Goal: Task Accomplishment & Management: Manage account settings

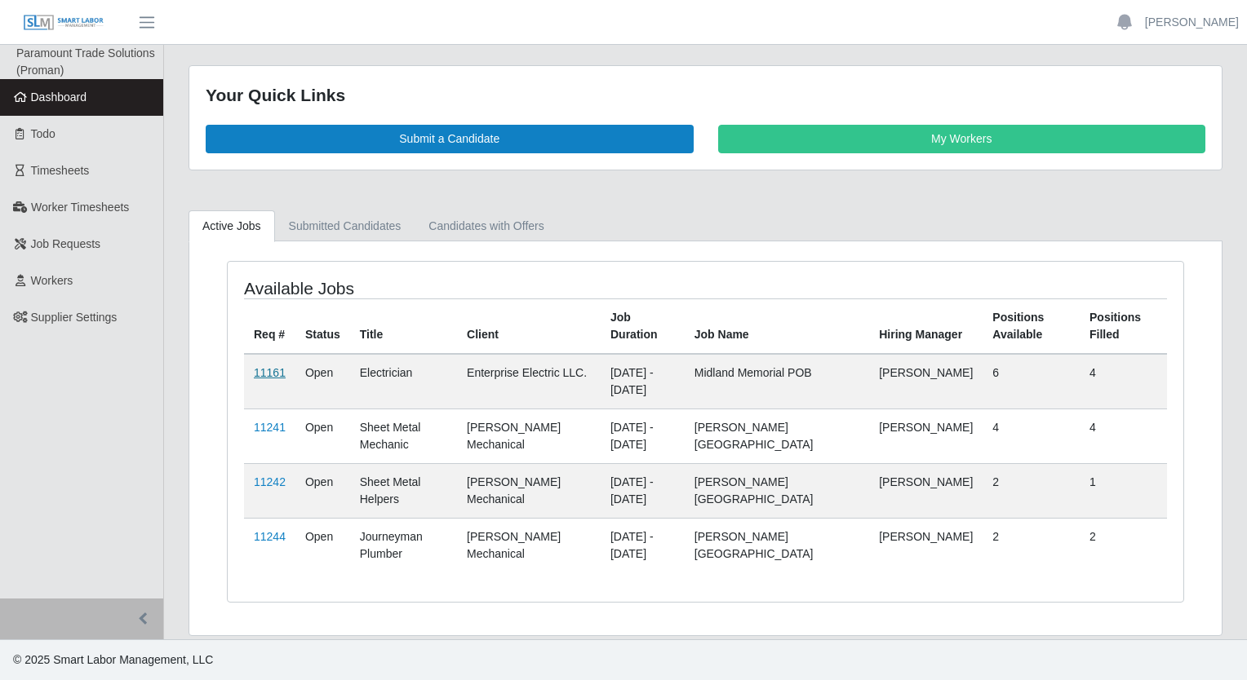
click at [265, 372] on link "11161" at bounding box center [270, 372] width 32 height 13
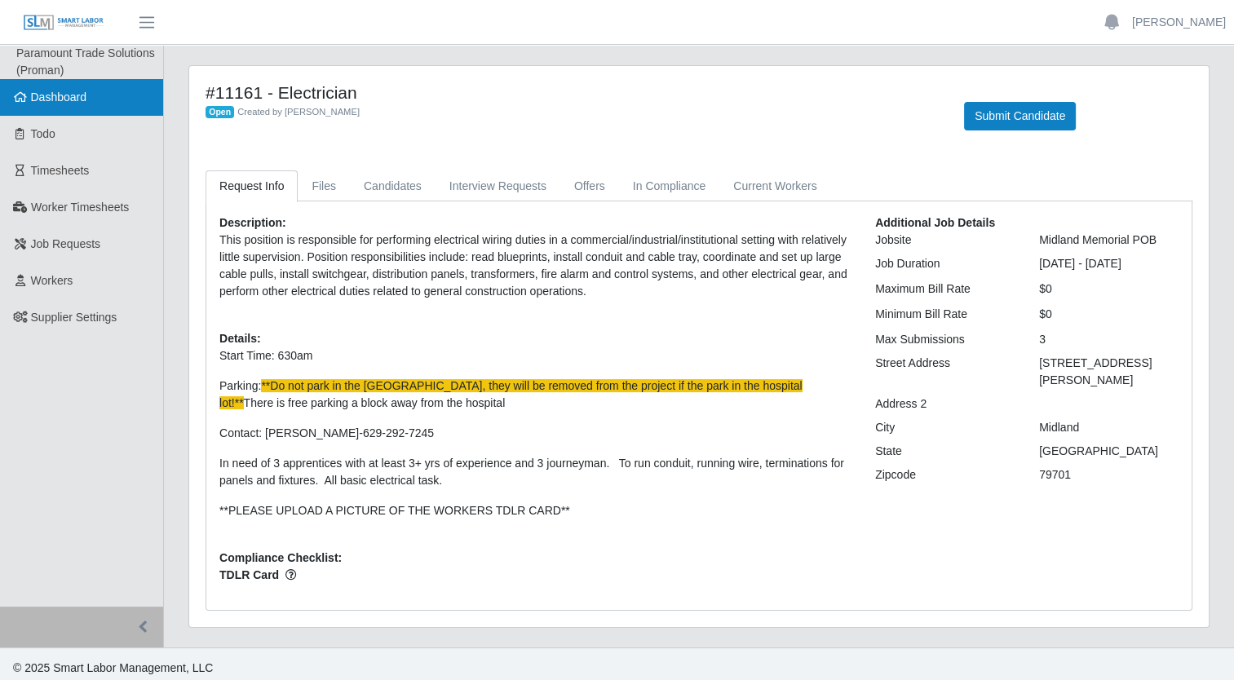
click at [54, 109] on link "Dashboard" at bounding box center [81, 97] width 163 height 37
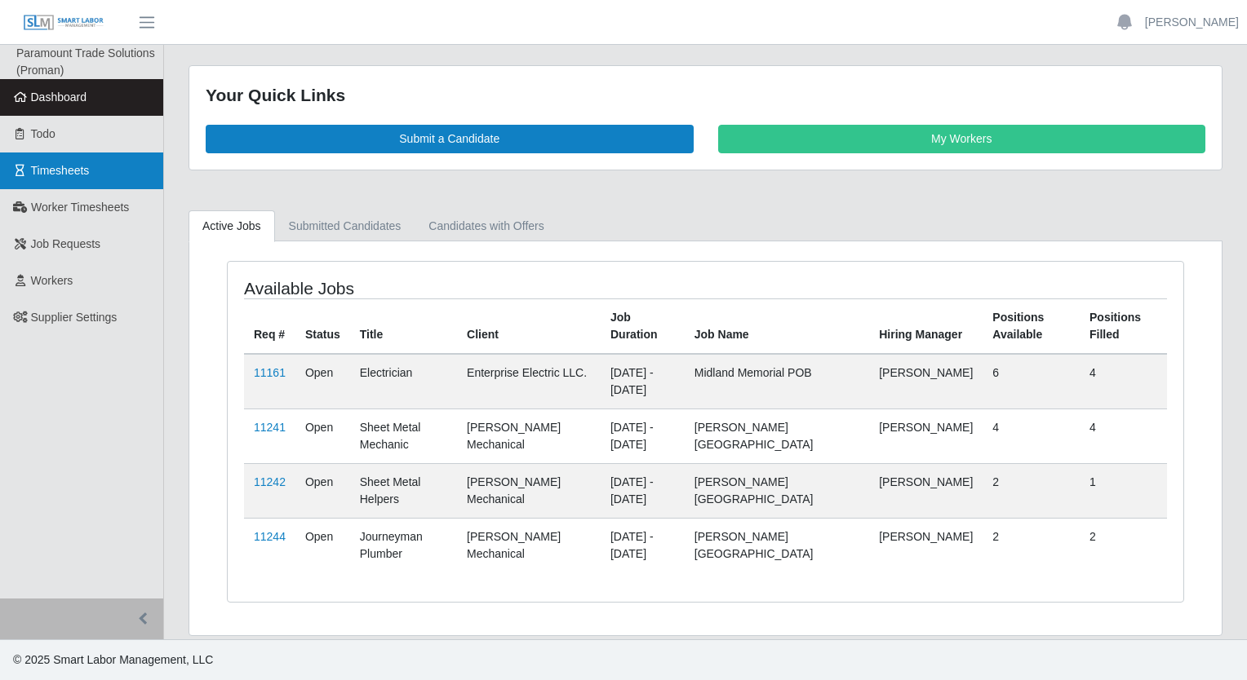
click at [93, 171] on link "Timesheets" at bounding box center [81, 171] width 163 height 37
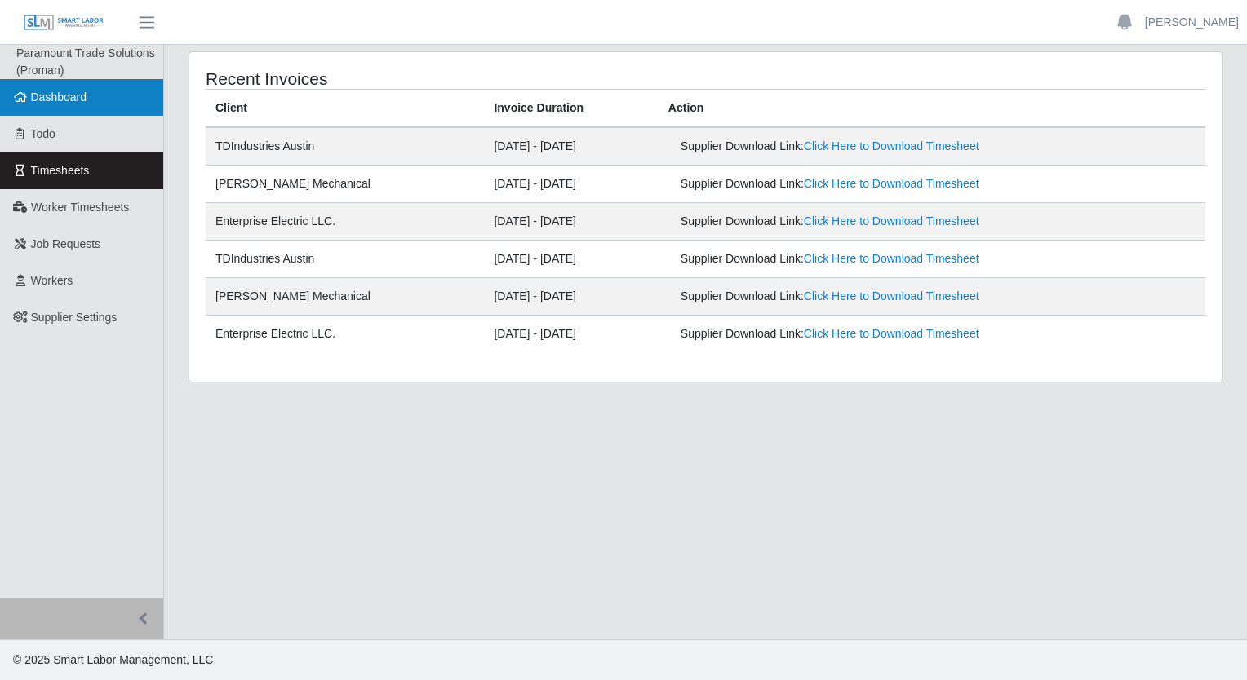
click at [76, 100] on span "Dashboard" at bounding box center [59, 97] width 56 height 13
